Goal: Find specific page/section: Find specific page/section

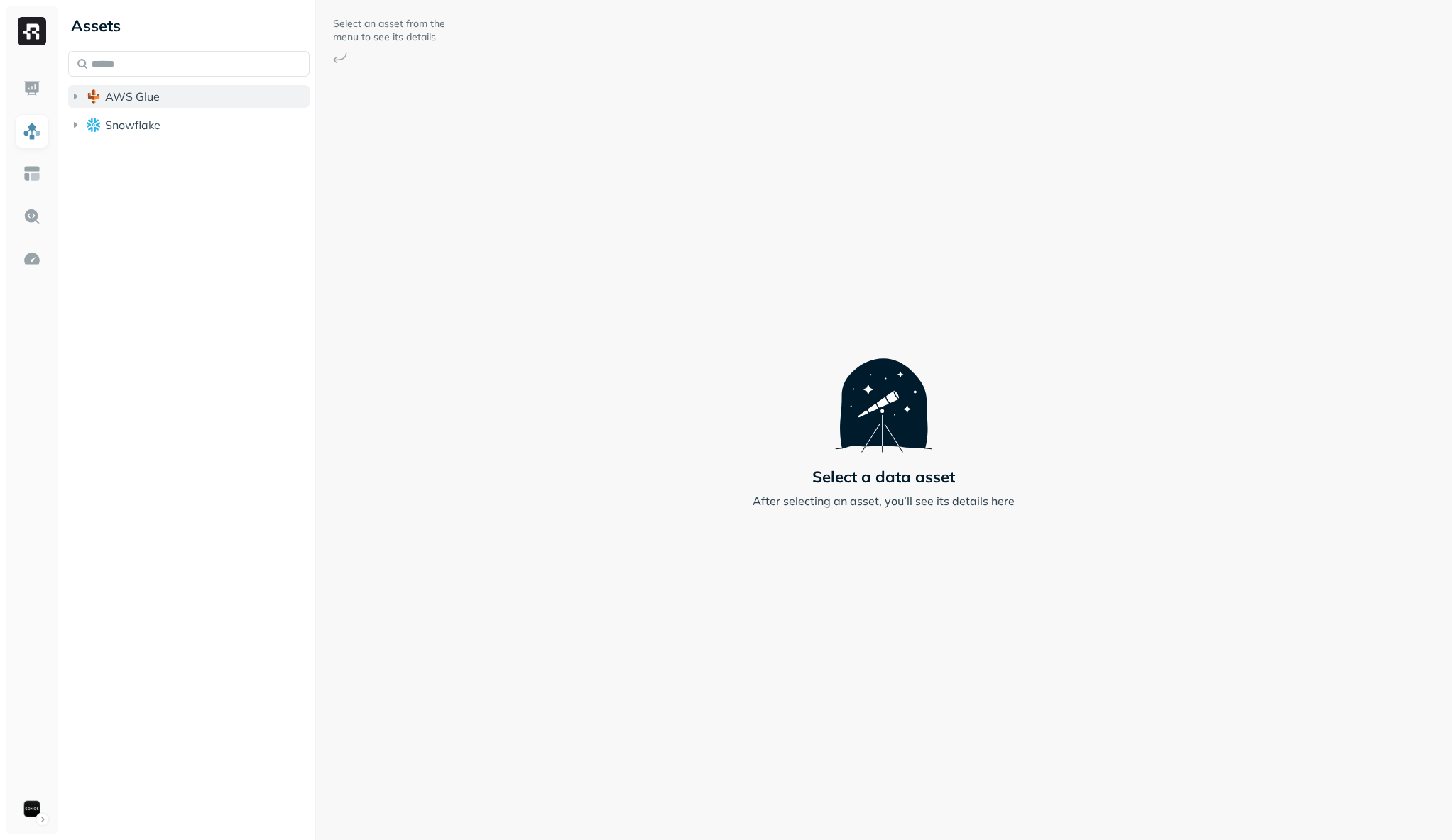
click at [73, 101] on icon "button" at bounding box center [75, 97] width 14 height 14
click at [91, 123] on icon "button" at bounding box center [89, 124] width 14 height 14
click at [107, 149] on icon "button" at bounding box center [104, 151] width 14 height 14
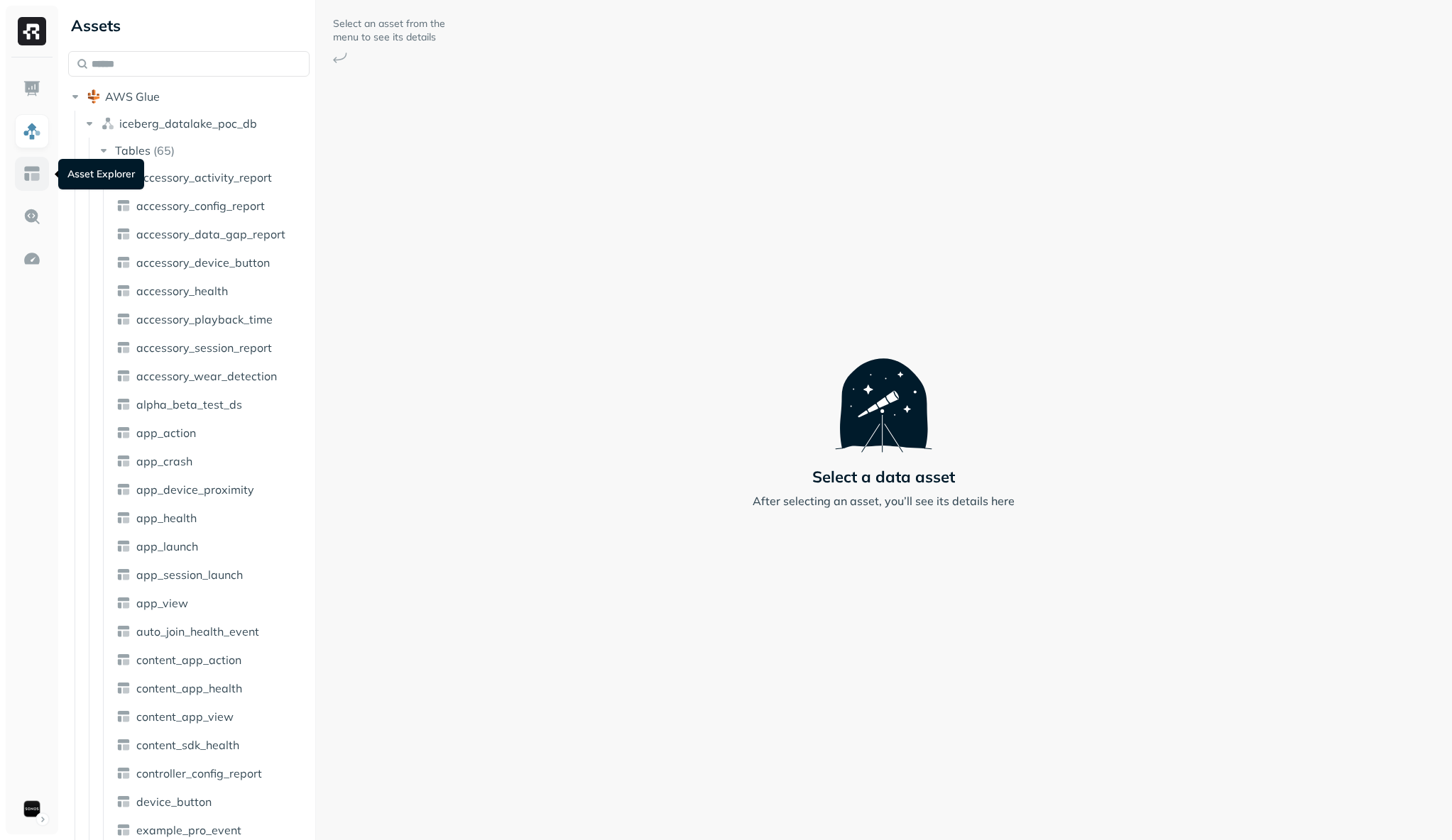
click at [28, 179] on img at bounding box center [32, 174] width 19 height 19
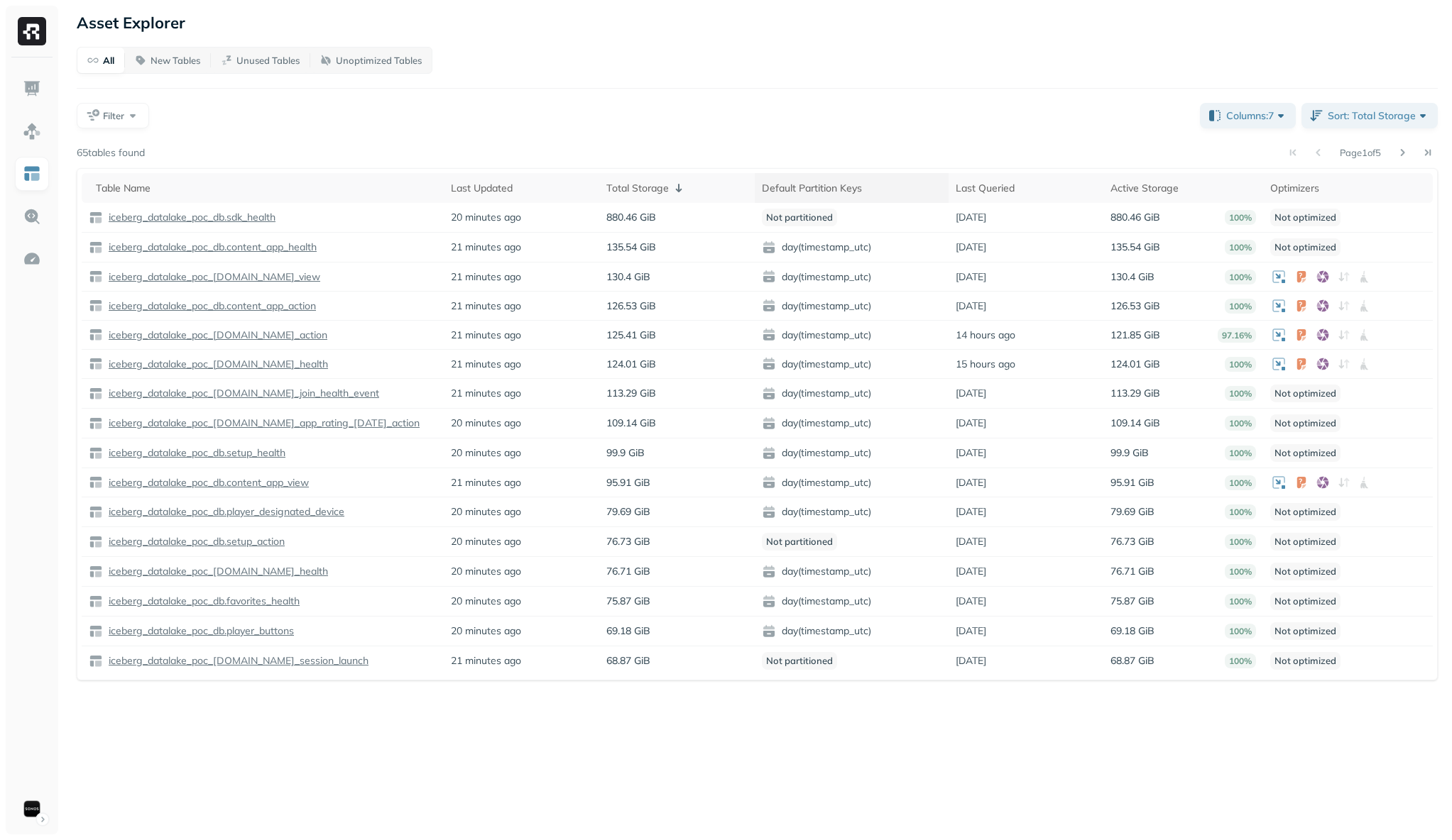
click at [857, 186] on div "Default Partition Keys" at bounding box center [851, 188] width 180 height 17
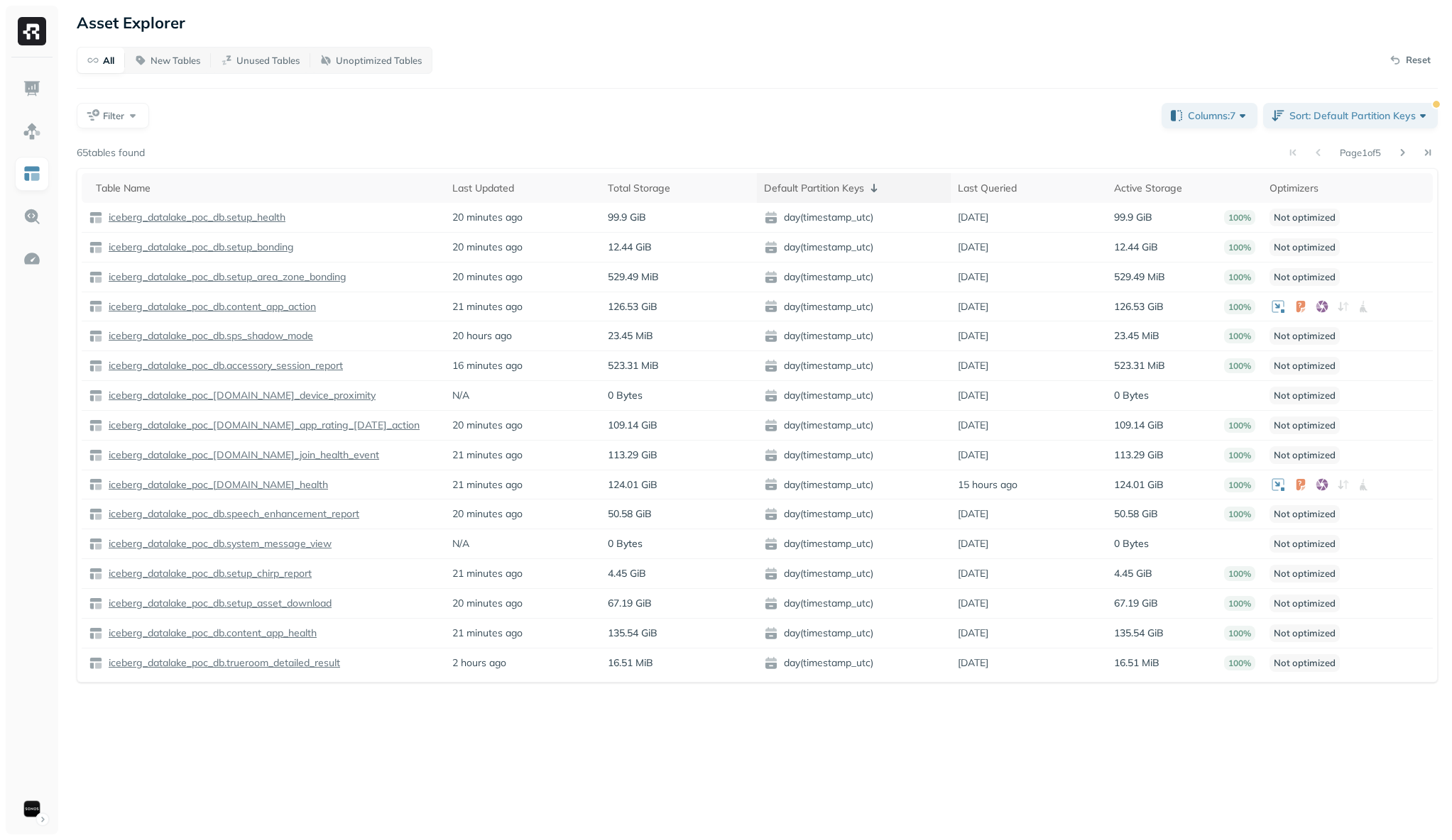
click at [873, 190] on icon at bounding box center [873, 188] width 6 height 9
